Goal: Task Accomplishment & Management: Manage account settings

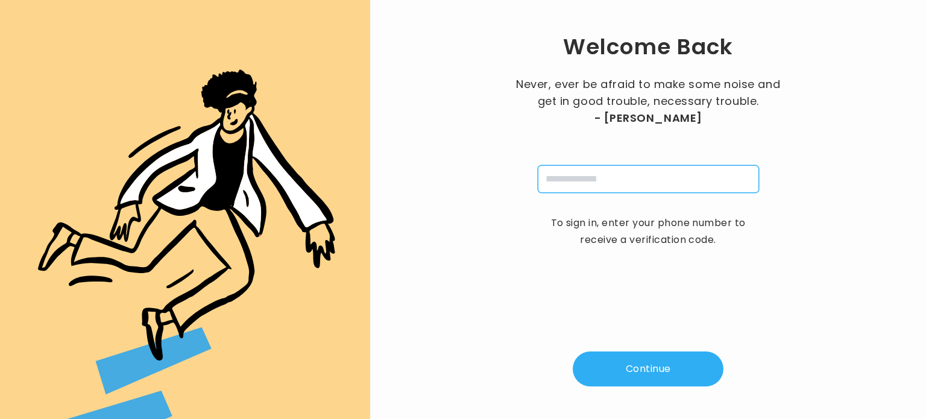
click at [553, 177] on input "tel" at bounding box center [648, 179] width 221 height 28
type input "**********"
click at [660, 370] on button "Continue" at bounding box center [648, 369] width 151 height 35
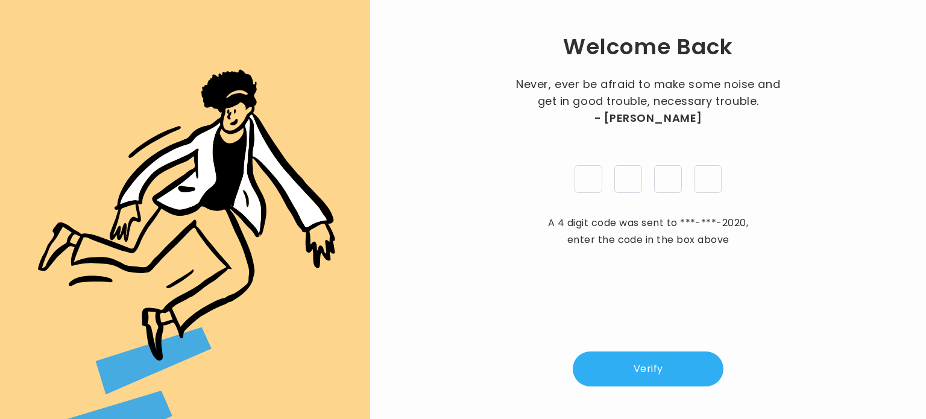
type input "*"
click at [651, 358] on button "Verify" at bounding box center [648, 369] width 151 height 35
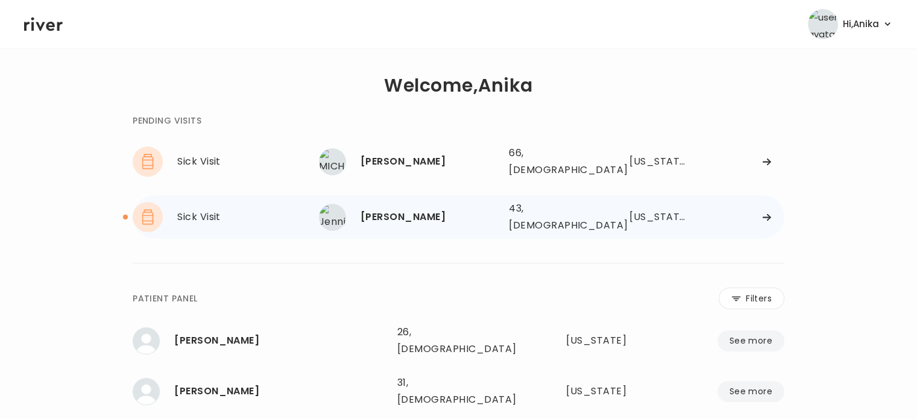
click at [408, 210] on div "Jennifer Felli" at bounding box center [430, 217] width 139 height 17
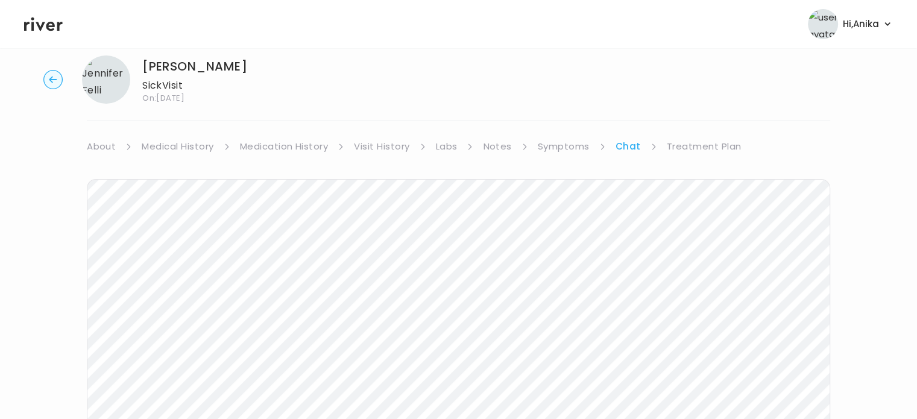
scroll to position [7, 0]
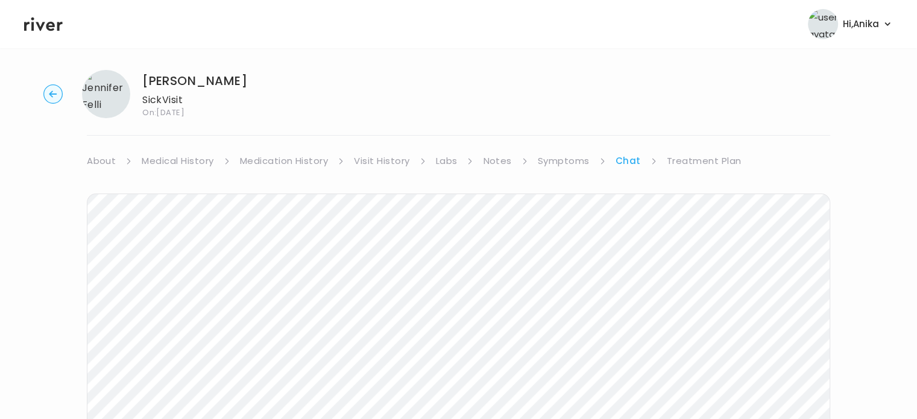
click at [687, 157] on link "Treatment Plan" at bounding box center [704, 161] width 75 height 17
click at [51, 19] on icon at bounding box center [43, 24] width 39 height 18
click at [51, 14] on header "Hi, Anika Profile Logout" at bounding box center [458, 24] width 917 height 48
click at [49, 22] on icon at bounding box center [43, 24] width 39 height 14
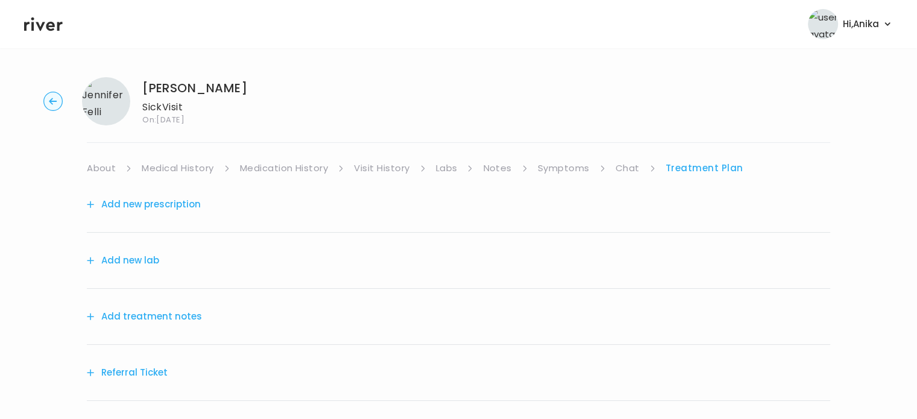
click at [140, 303] on div "Add treatment notes" at bounding box center [459, 317] width 744 height 56
click at [142, 311] on button "Add treatment notes" at bounding box center [144, 316] width 115 height 17
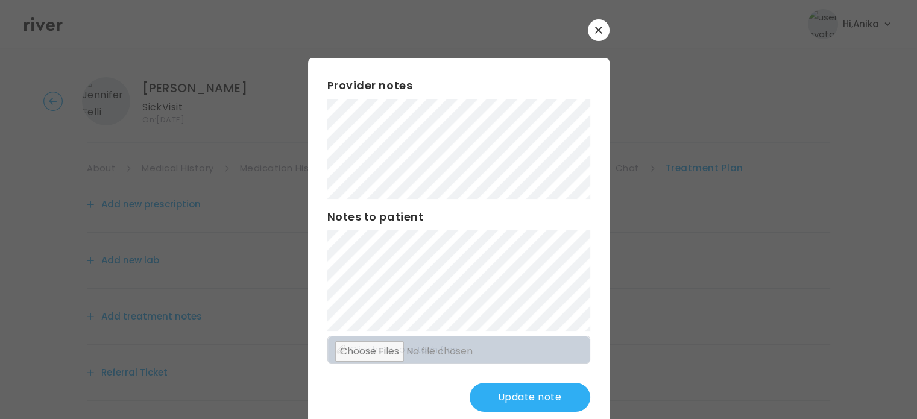
click at [53, 203] on div at bounding box center [458, 209] width 917 height 419
click at [309, 141] on div "Provider notes Notes to patient Click here to attach files Update note" at bounding box center [459, 244] width 302 height 373
click at [502, 399] on button "Update note" at bounding box center [530, 397] width 121 height 29
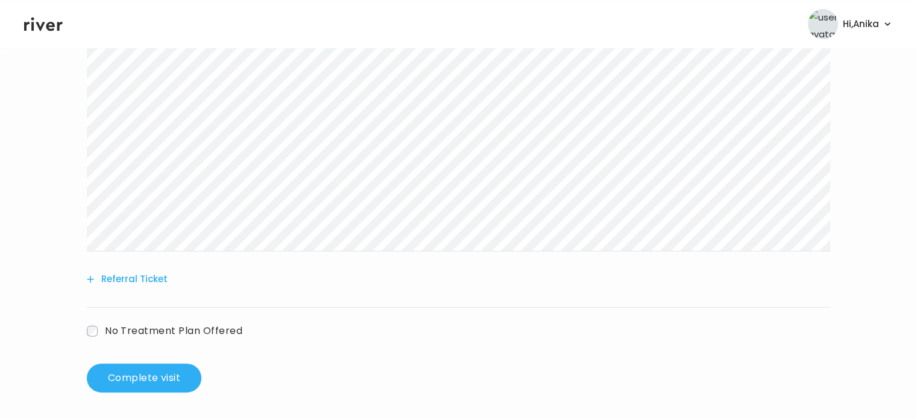
scroll to position [309, 0]
click at [168, 382] on button "Complete visit" at bounding box center [144, 376] width 115 height 29
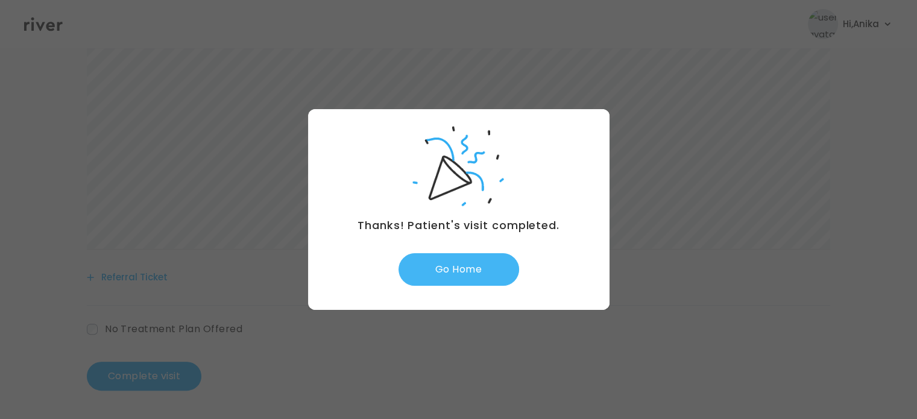
click at [466, 278] on button "Go Home" at bounding box center [459, 269] width 121 height 33
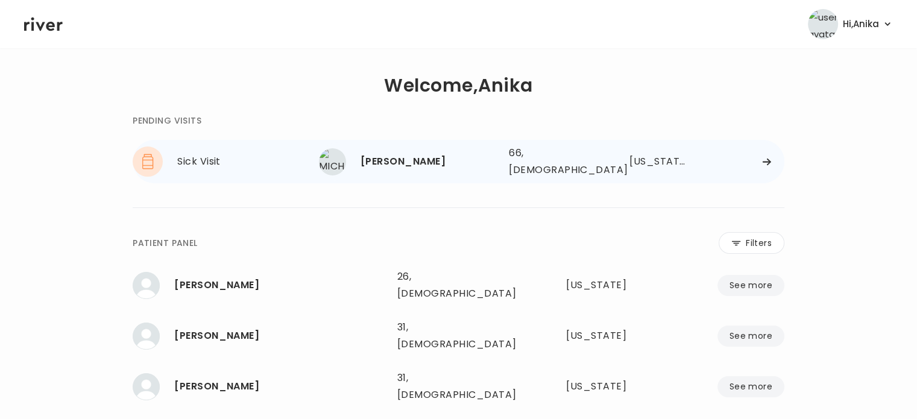
click at [384, 156] on div "[PERSON_NAME]" at bounding box center [430, 161] width 139 height 17
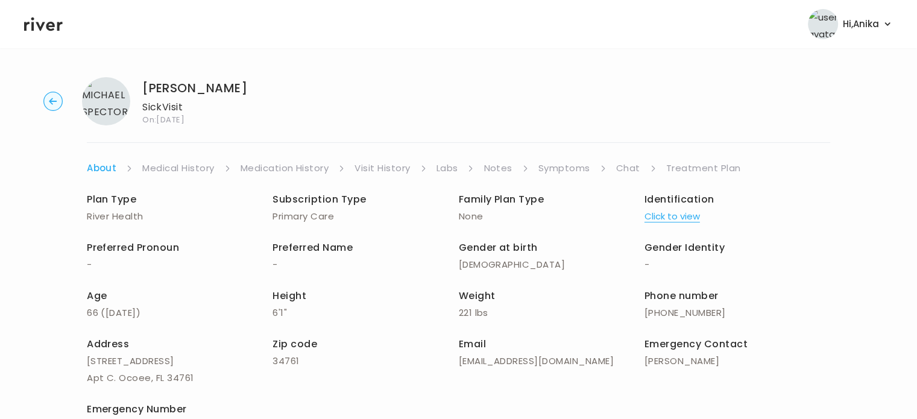
click at [668, 219] on button "Click to view" at bounding box center [672, 216] width 55 height 17
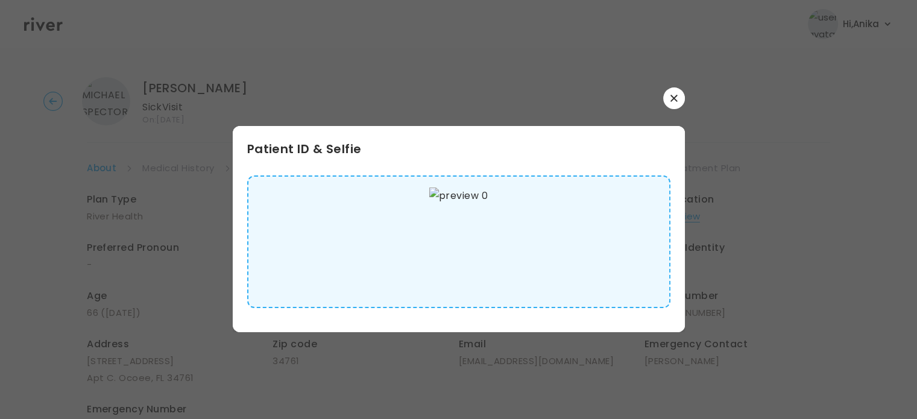
click at [678, 108] on div at bounding box center [459, 98] width 452 height 22
click at [678, 107] on button "button" at bounding box center [674, 98] width 22 height 22
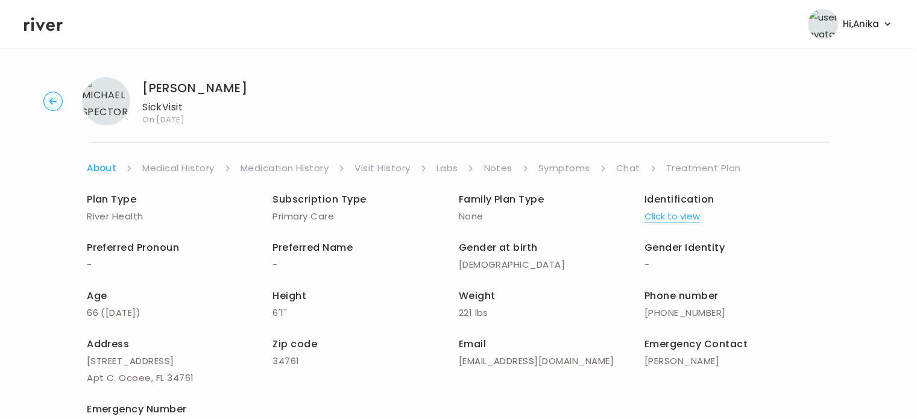
click at [171, 169] on link "Medical History" at bounding box center [178, 168] width 72 height 17
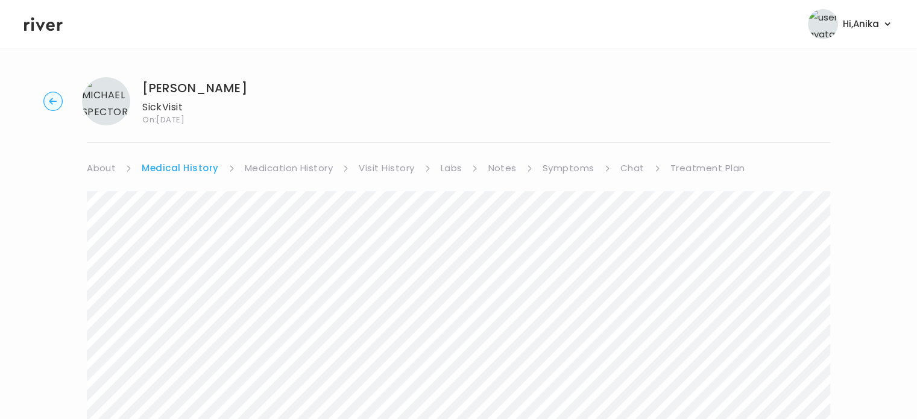
click at [277, 175] on link "Medication History" at bounding box center [289, 168] width 89 height 17
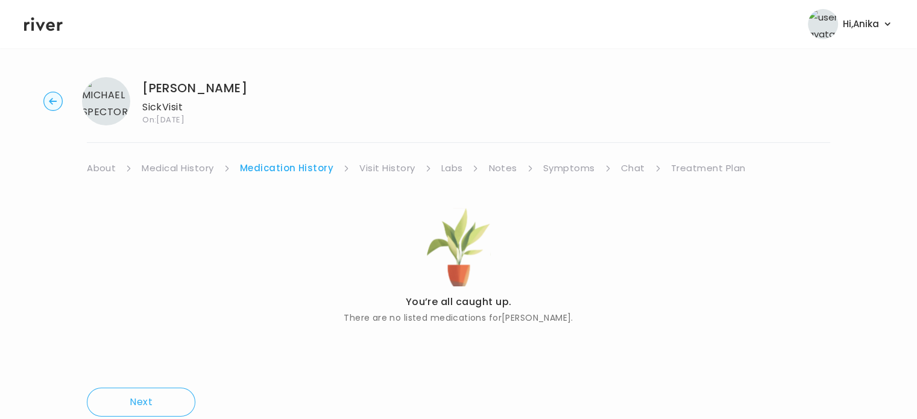
click at [373, 171] on link "Visit History" at bounding box center [386, 168] width 55 height 17
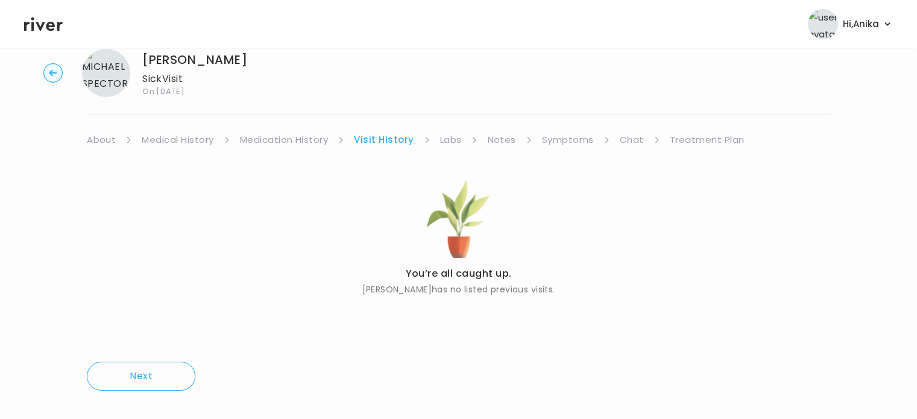
click at [448, 138] on link "Labs" at bounding box center [451, 139] width 22 height 17
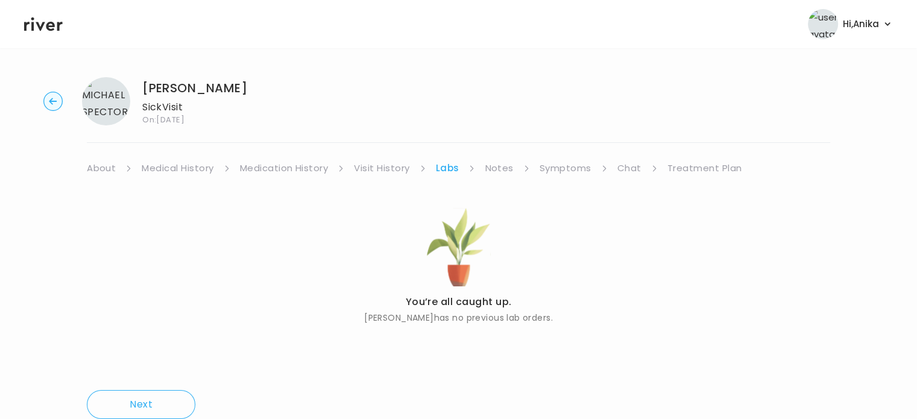
click at [493, 173] on link "Notes" at bounding box center [499, 168] width 28 height 17
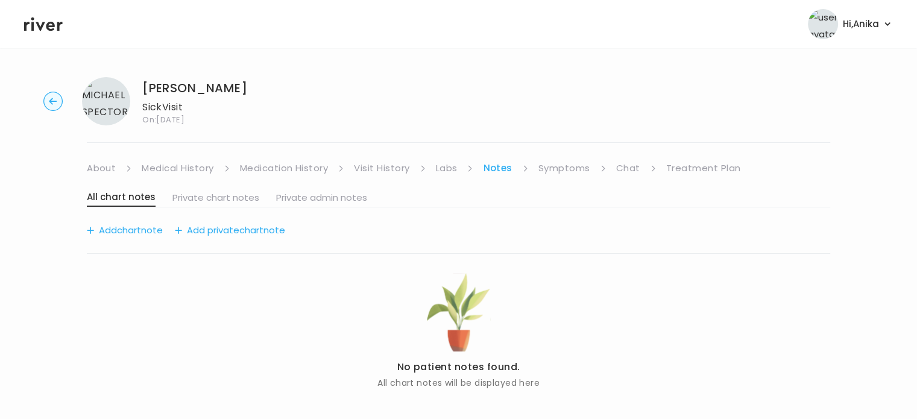
click at [552, 169] on link "Symptoms" at bounding box center [565, 168] width 52 height 17
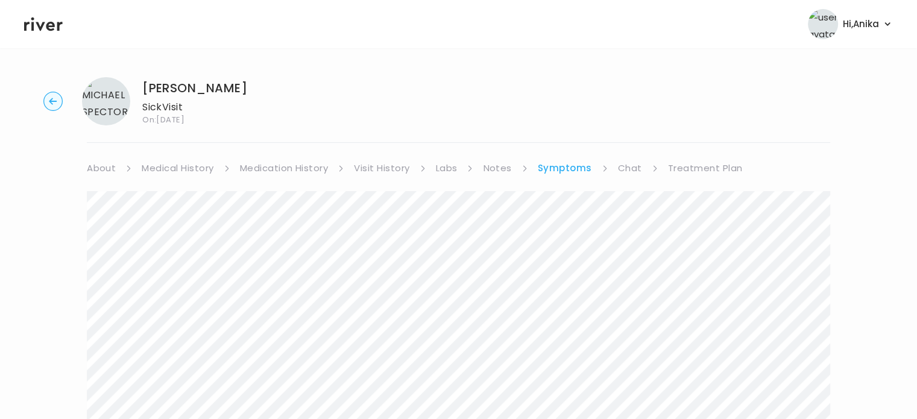
click at [674, 165] on link "Treatment Plan" at bounding box center [705, 168] width 75 height 17
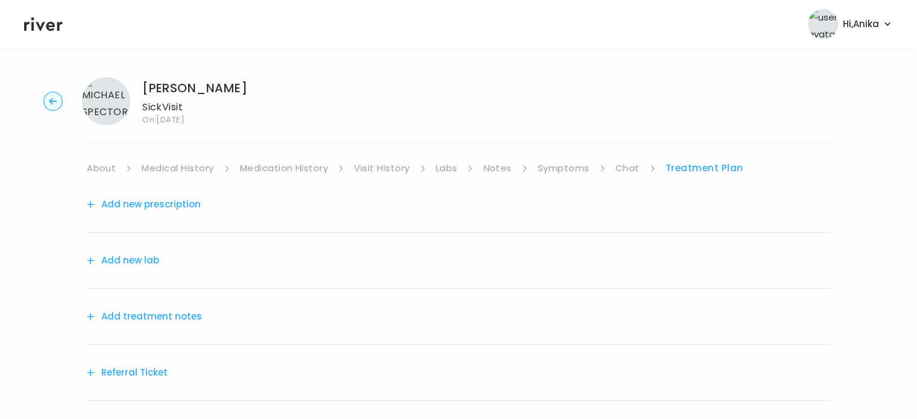
click at [174, 313] on button "Add treatment notes" at bounding box center [144, 316] width 115 height 17
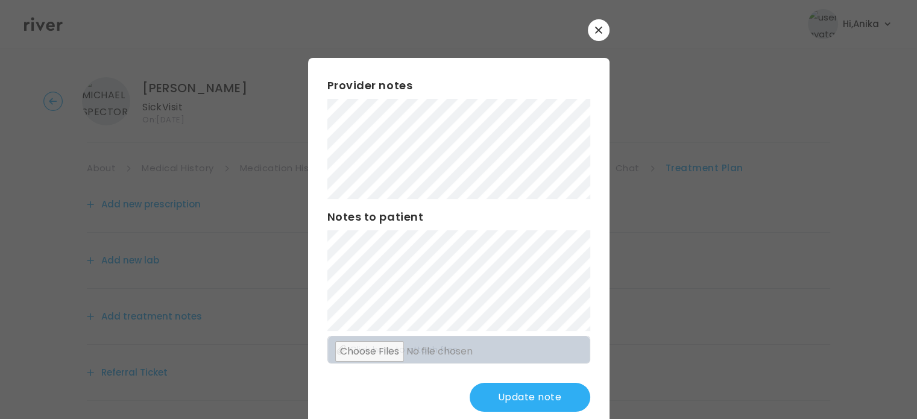
click at [537, 404] on button "Update note" at bounding box center [530, 397] width 121 height 29
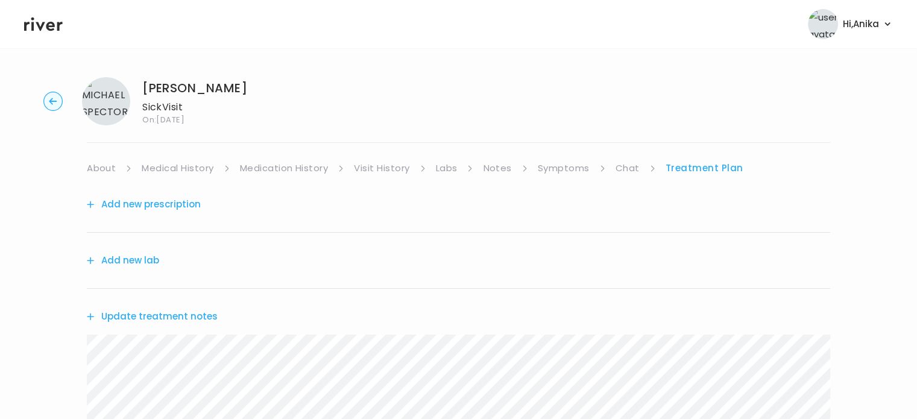
click at [564, 168] on link "Symptoms" at bounding box center [564, 168] width 52 height 17
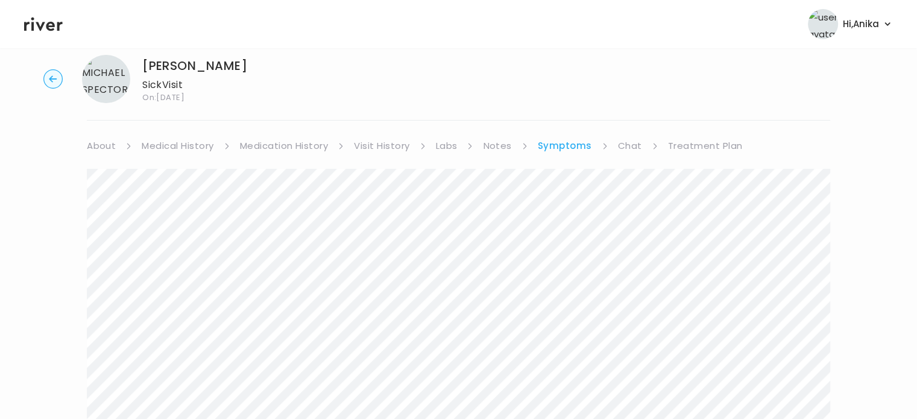
scroll to position [22, 0]
click at [687, 140] on link "Treatment Plan" at bounding box center [705, 146] width 75 height 17
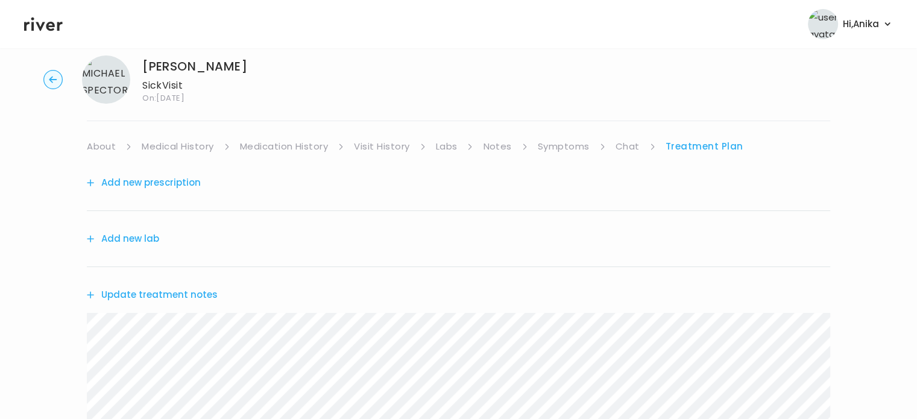
click at [157, 298] on button "Update treatment notes" at bounding box center [152, 294] width 131 height 17
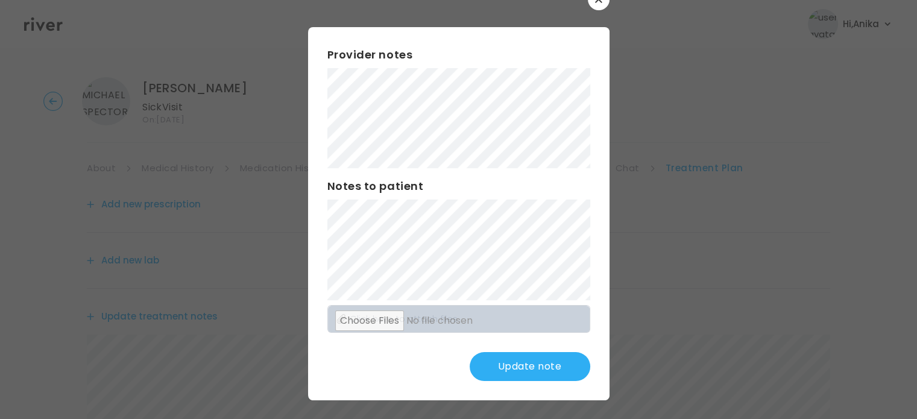
scroll to position [31, 0]
click at [542, 368] on button "Update note" at bounding box center [530, 366] width 121 height 29
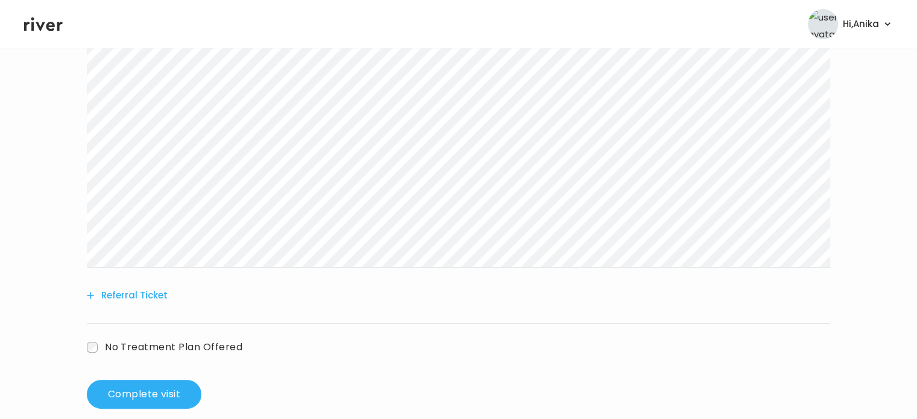
scroll to position [309, 0]
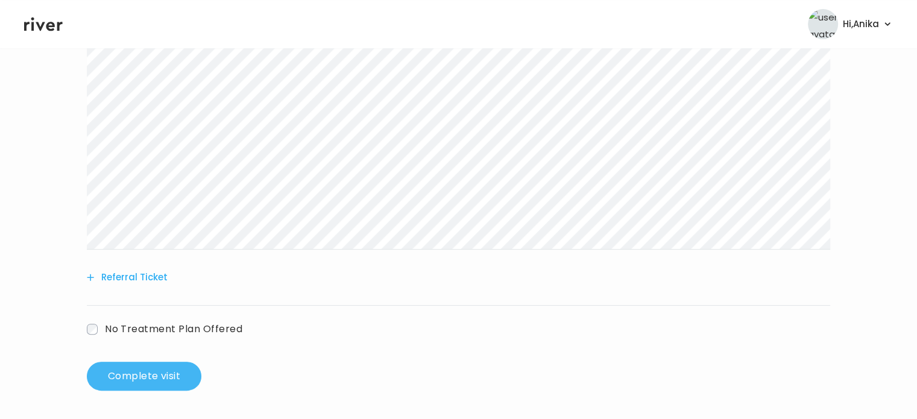
click at [144, 367] on button "Complete visit" at bounding box center [144, 376] width 115 height 29
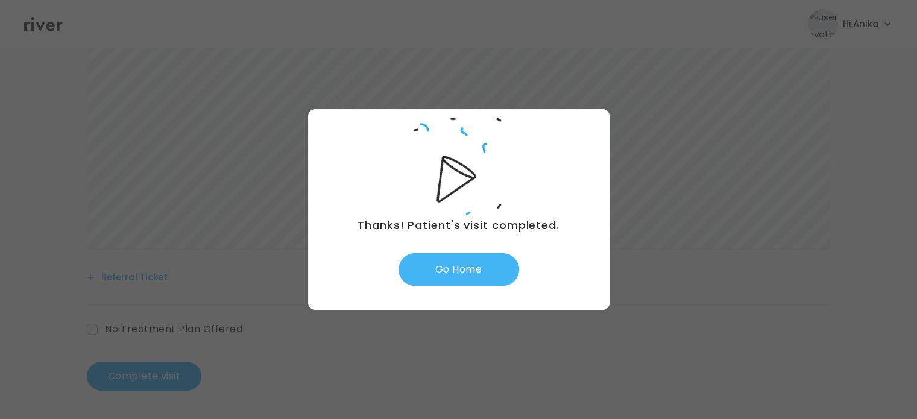
click at [467, 271] on button "Go Home" at bounding box center [459, 269] width 121 height 33
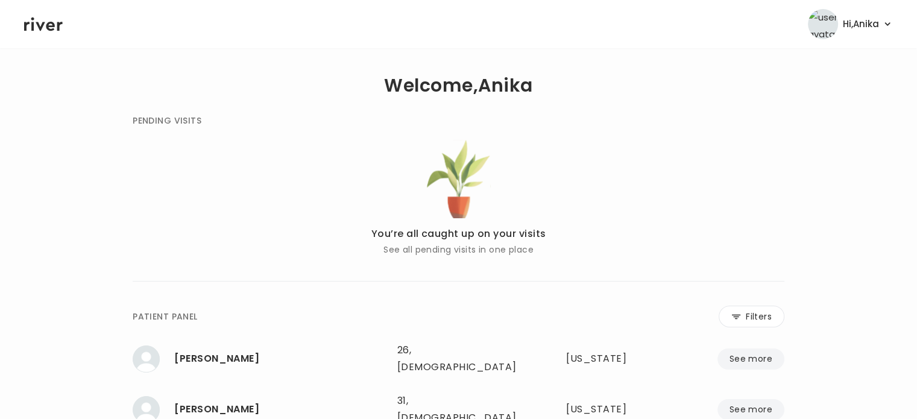
click at [254, 89] on div "**********" at bounding box center [458, 362] width 869 height 588
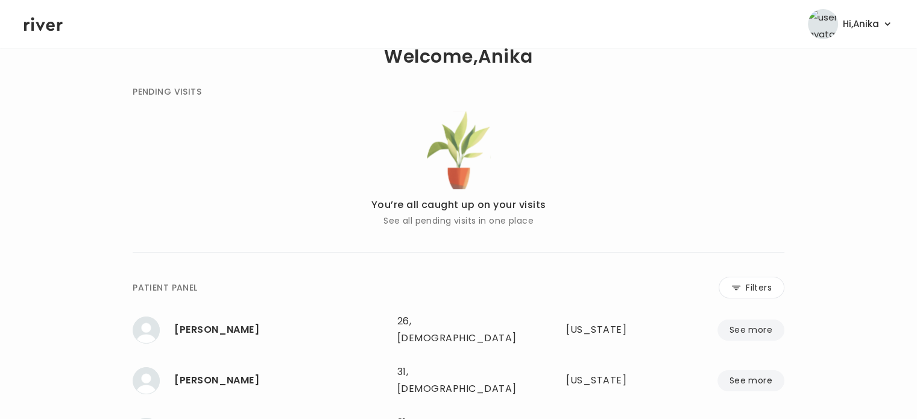
scroll to position [31, 0]
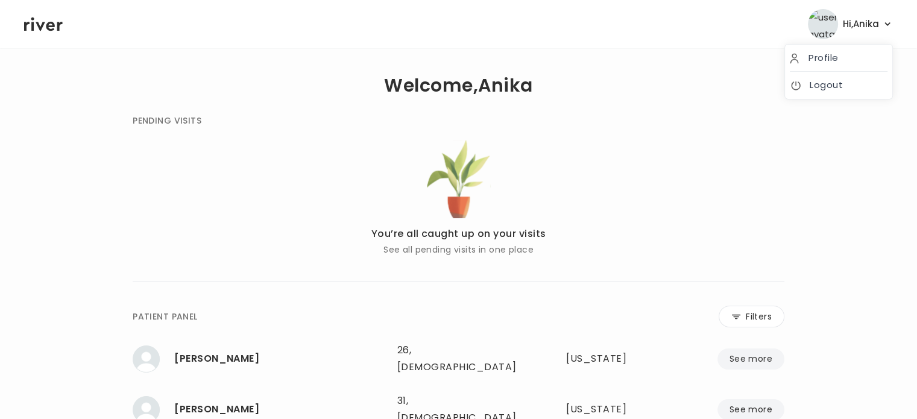
click at [873, 21] on span "Hi, [PERSON_NAME]" at bounding box center [861, 24] width 36 height 17
click at [826, 83] on link "Logout" at bounding box center [839, 85] width 98 height 17
